Goal: Task Accomplishment & Management: Use online tool/utility

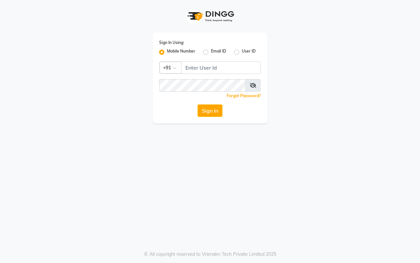
click at [190, 66] on input "Username" at bounding box center [221, 67] width 80 height 12
type input "8857888970"
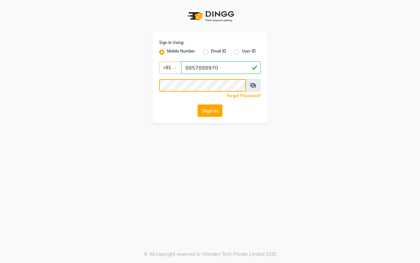
click at [198, 104] on button "Sign In" at bounding box center [210, 110] width 25 height 12
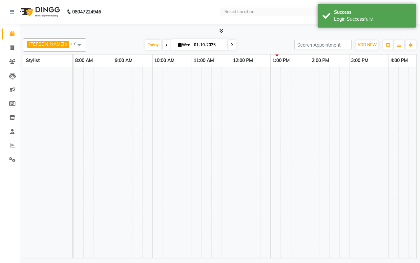
select select "en"
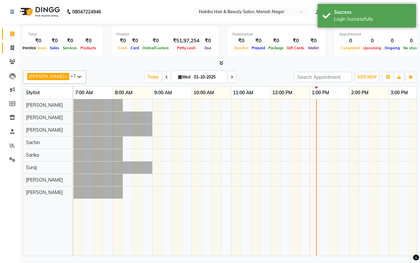
click at [12, 49] on icon at bounding box center [13, 47] width 4 height 5
select select "3804"
select select "service"
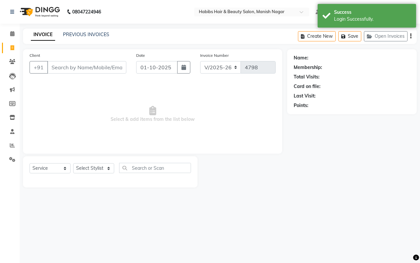
click at [59, 67] on input "Client" at bounding box center [86, 67] width 79 height 12
